Goal: Task Accomplishment & Management: Use online tool/utility

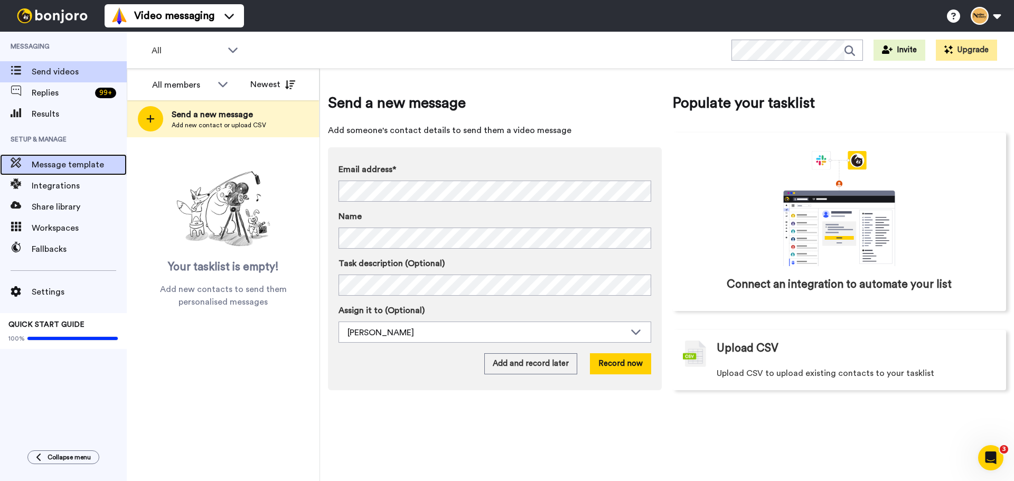
click at [51, 168] on span "Message template" at bounding box center [79, 165] width 95 height 13
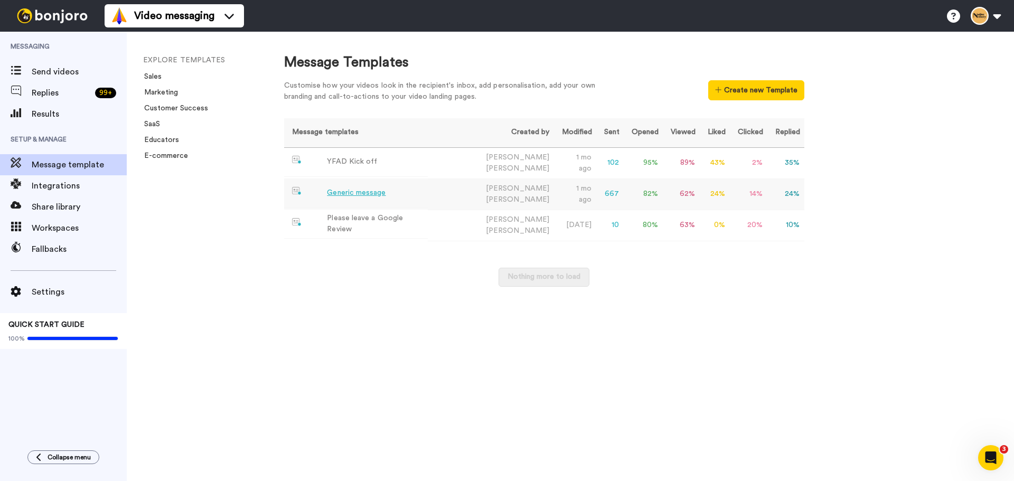
click at [360, 188] on div "Generic message" at bounding box center [356, 193] width 59 height 11
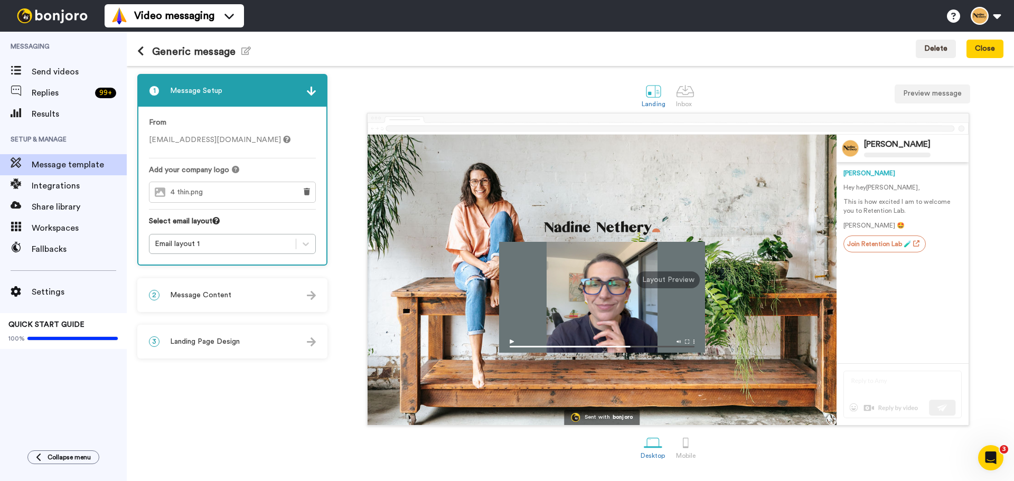
click at [203, 292] on span "Message Content" at bounding box center [200, 295] width 61 height 11
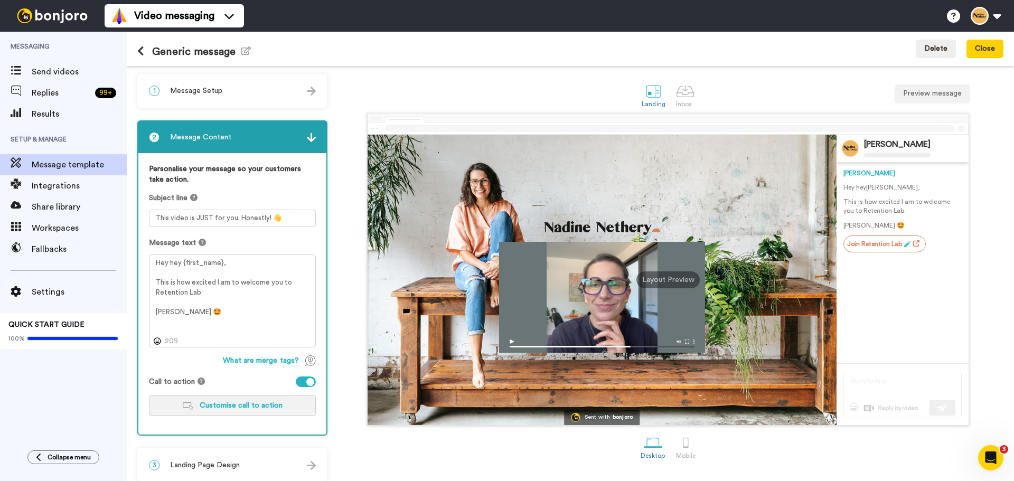
click at [227, 399] on button "Customise call to action" at bounding box center [232, 405] width 167 height 21
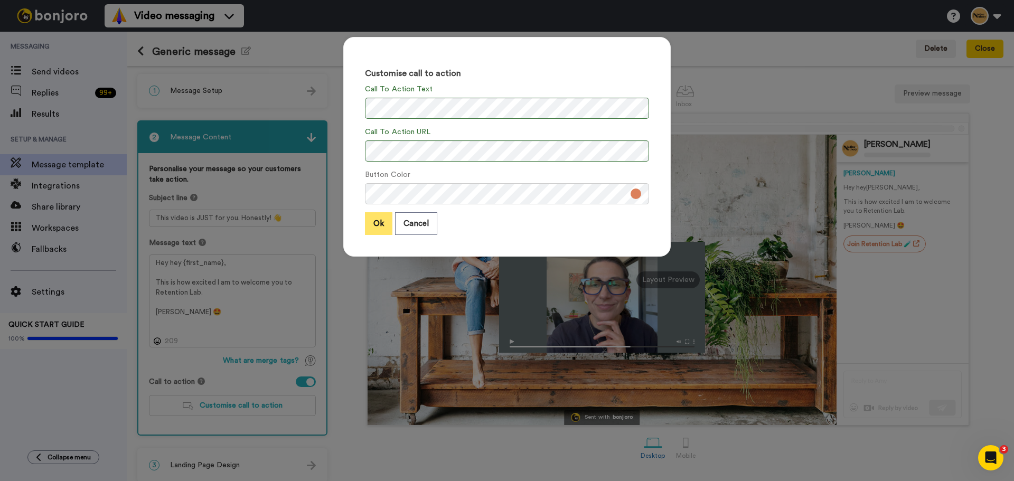
click at [368, 229] on button "Ok" at bounding box center [378, 223] width 27 height 23
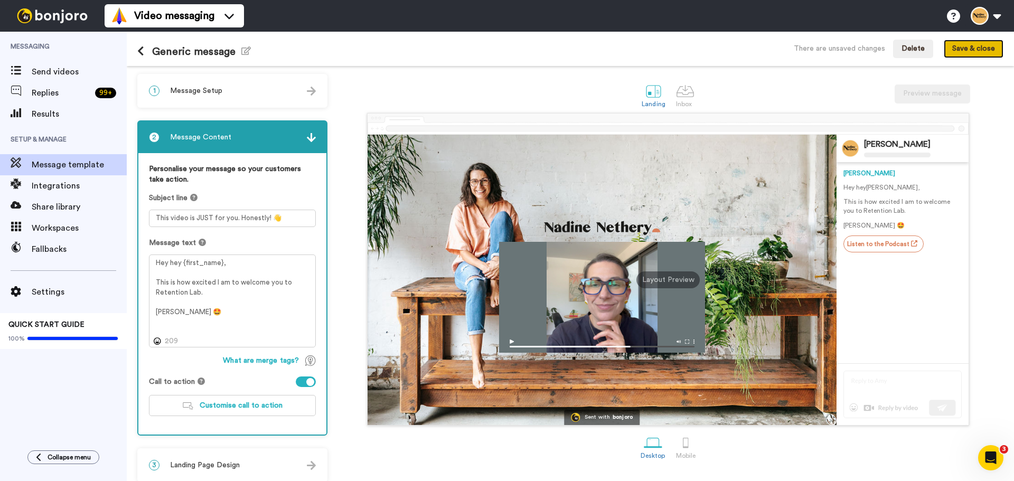
click at [971, 50] on button "Save & close" at bounding box center [974, 49] width 60 height 19
